Goal: Find specific page/section: Find specific page/section

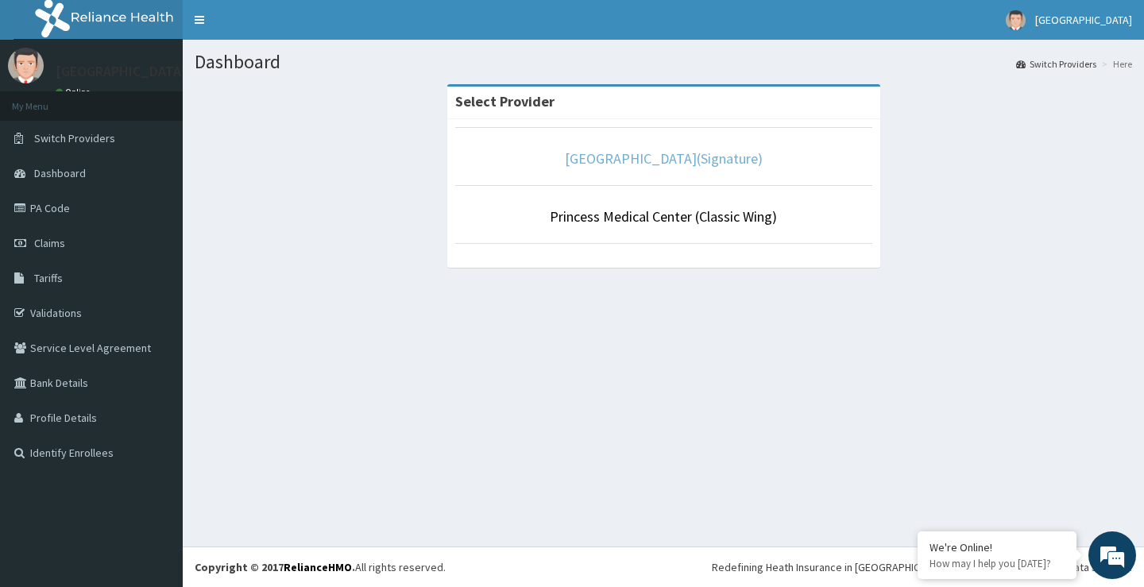
click at [661, 150] on link "[GEOGRAPHIC_DATA](Signature)" at bounding box center [664, 158] width 198 height 18
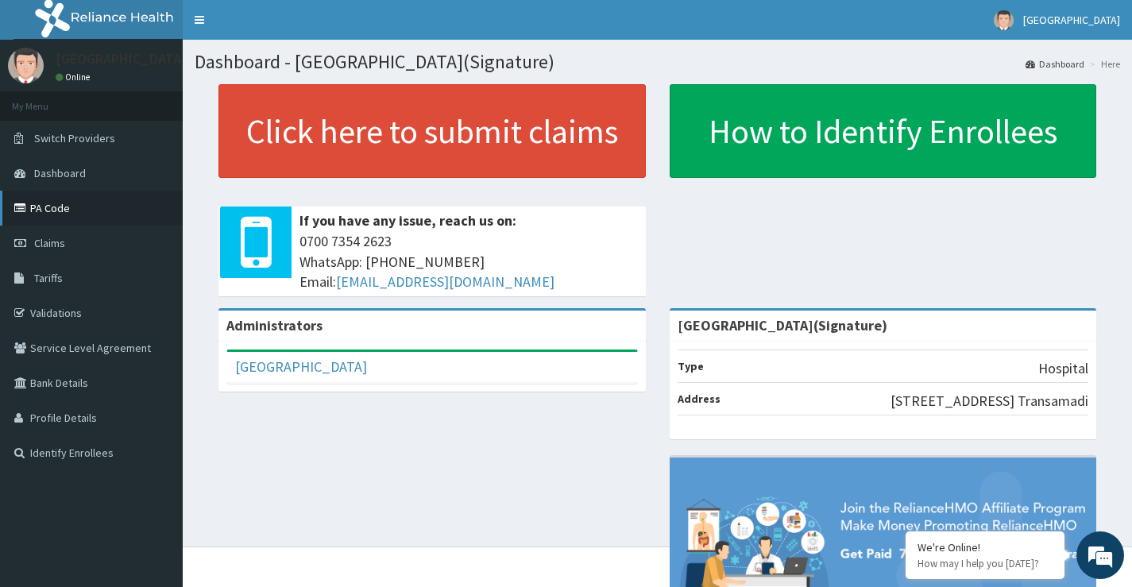
click at [72, 202] on link "PA Code" at bounding box center [91, 208] width 183 height 35
